Goal: Obtain resource: Obtain resource

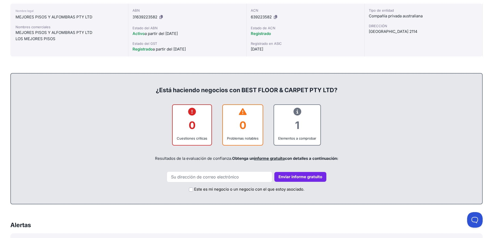
scroll to position [173, 0]
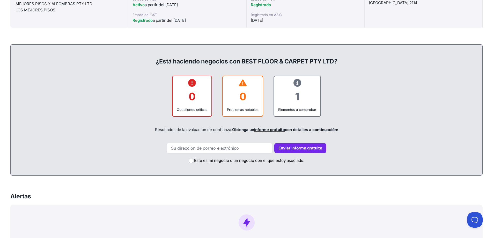
click at [296, 99] on font "1" at bounding box center [297, 96] width 4 height 13
click at [296, 103] on div "1" at bounding box center [297, 96] width 38 height 21
click at [222, 146] on input "email" at bounding box center [220, 148] width 106 height 11
type input "joaquinsanmiguel@gmail.com"
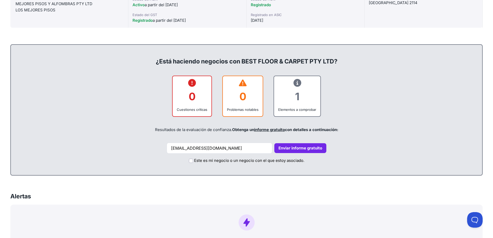
click at [287, 148] on font "Enviar informe gratuito" at bounding box center [300, 147] width 44 height 5
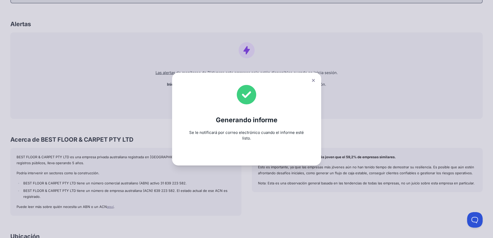
scroll to position [345, 0]
click at [315, 82] on icon at bounding box center [313, 80] width 3 height 3
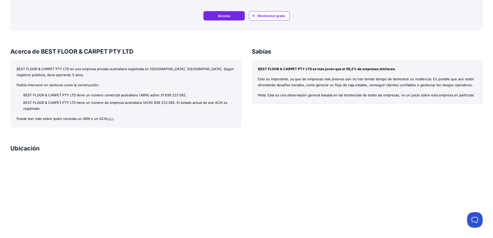
scroll to position [562, 0]
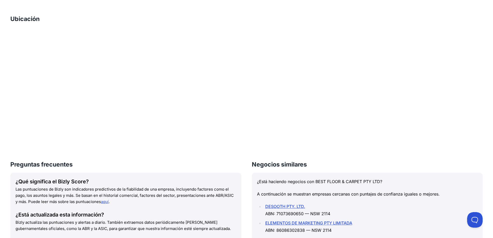
click at [193, 183] on div "¿Qué significa el Bizly Score?" at bounding box center [126, 181] width 221 height 7
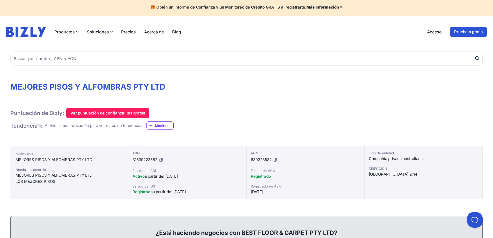
scroll to position [0, 0]
